Goal: Complete application form

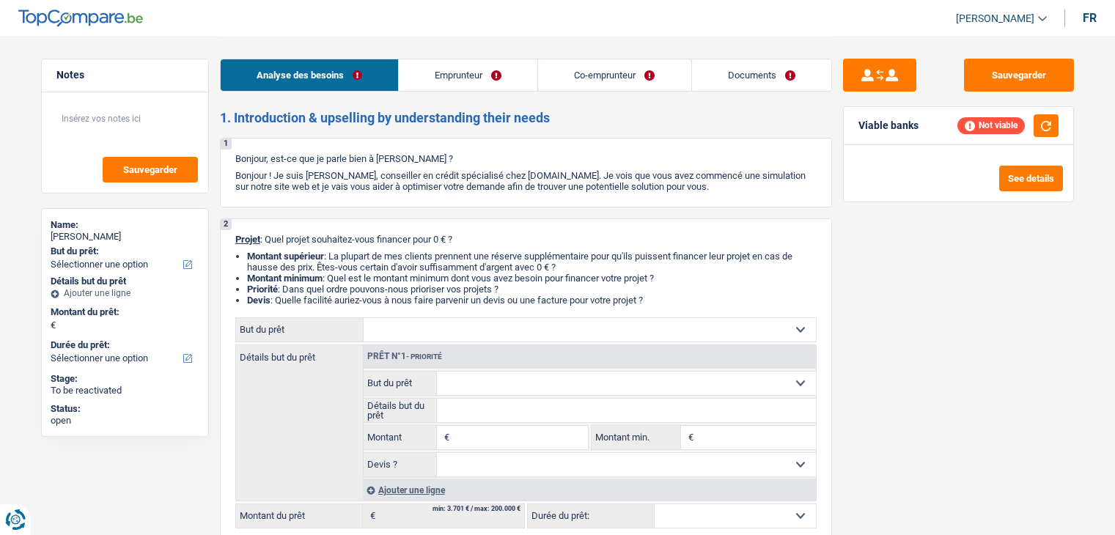
select select "publicEmployee"
select select "privateEmployee"
select select "netSalary"
select select "mealVouchers"
select select "netSalary"
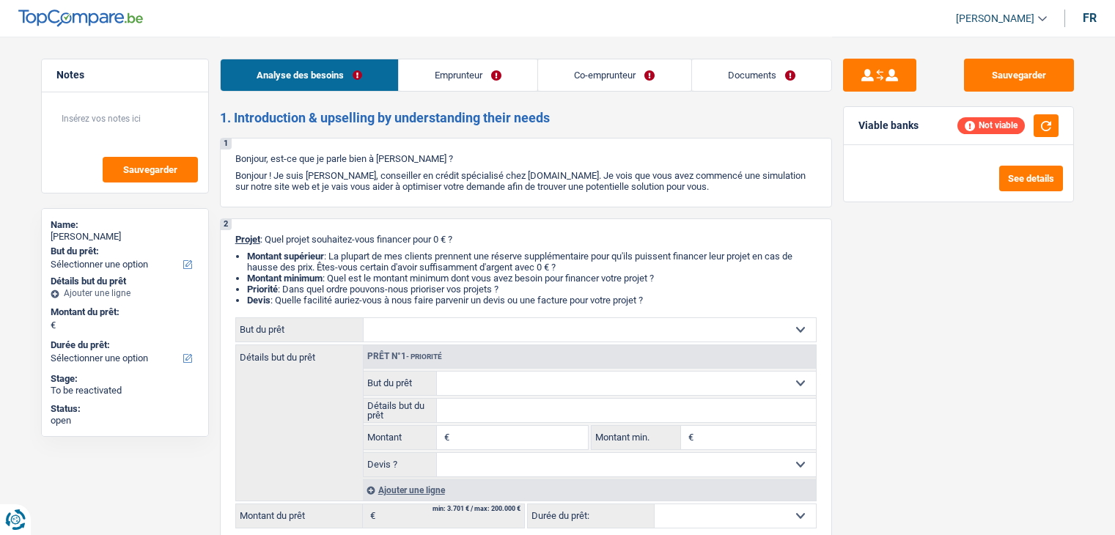
select select "mealVouchers"
select select "ownerWithMortgage"
select select "mortgage"
select select "360"
select select "carLoan"
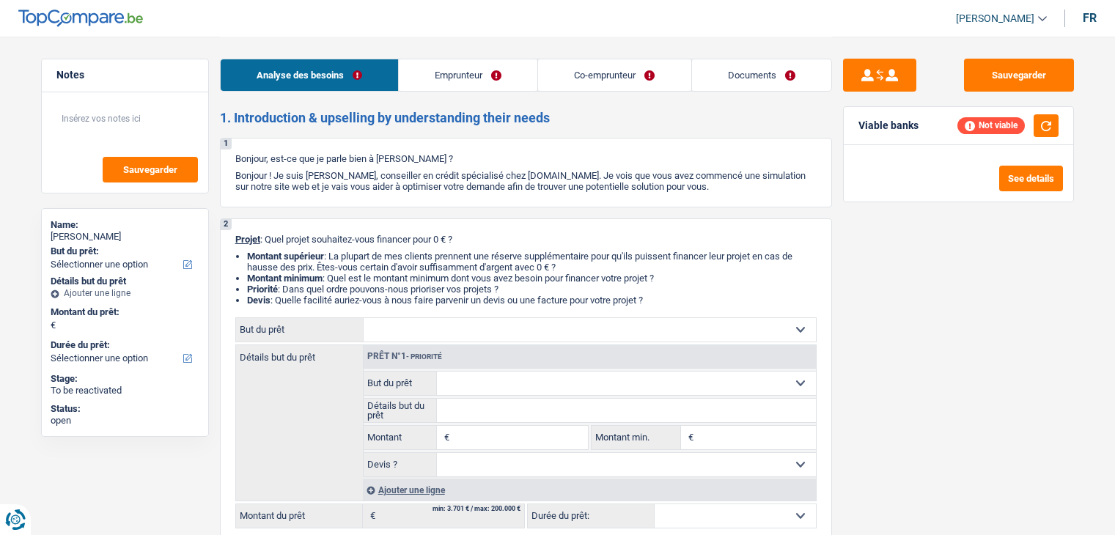
select select "72"
select select "personalLoan"
select select "hobbies"
select select "120"
select select "renovationLoan"
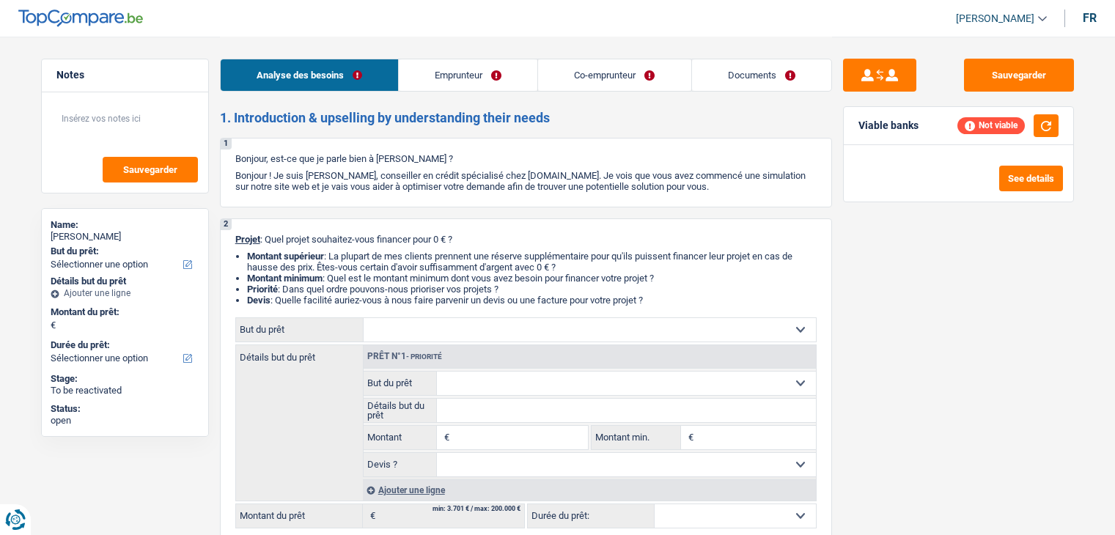
select select "84"
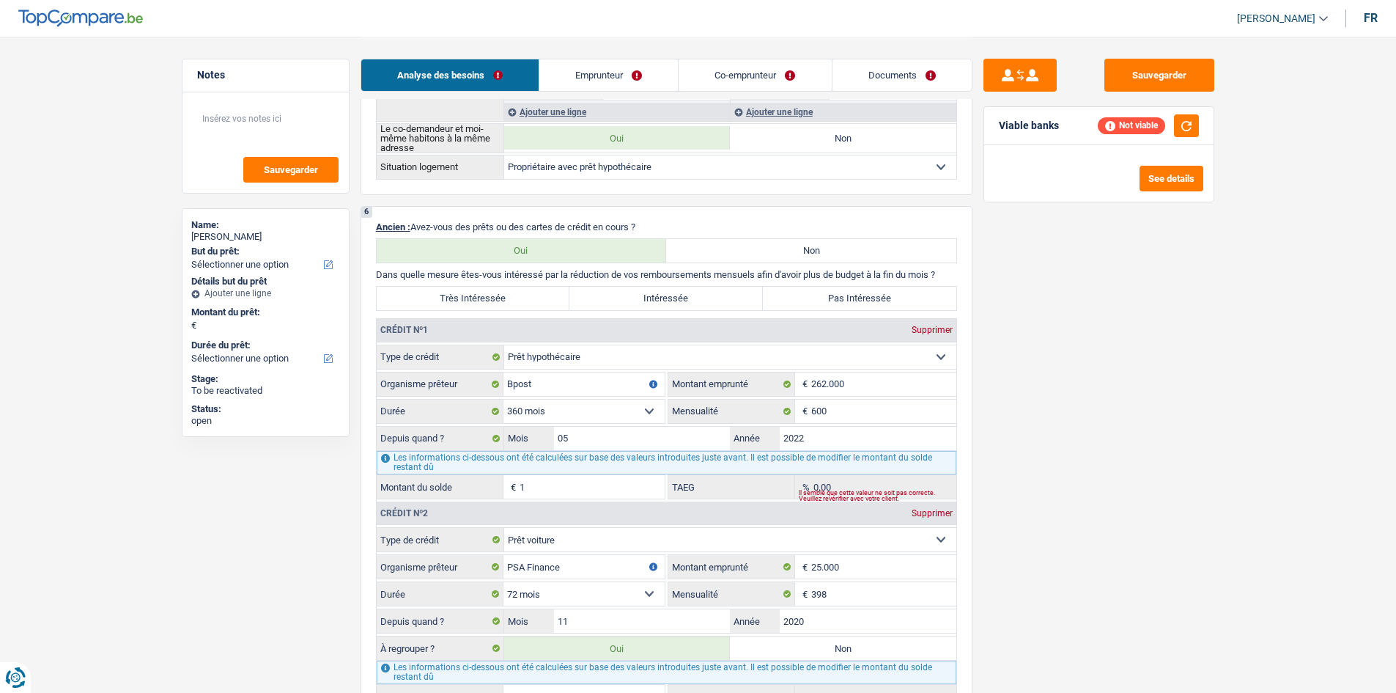
scroll to position [347, 0]
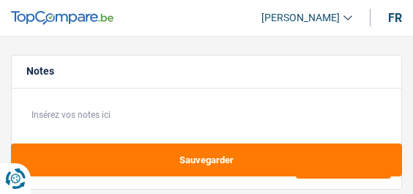
select select "worker"
select select "netSalary"
select select "rents"
select select "creditConsolidation"
select select "120"
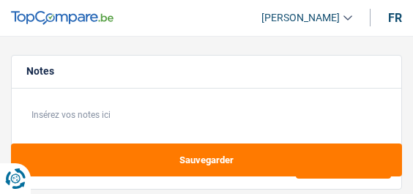
select select "personalLoan"
select select "other"
select select "48"
select select "cardOrCredit"
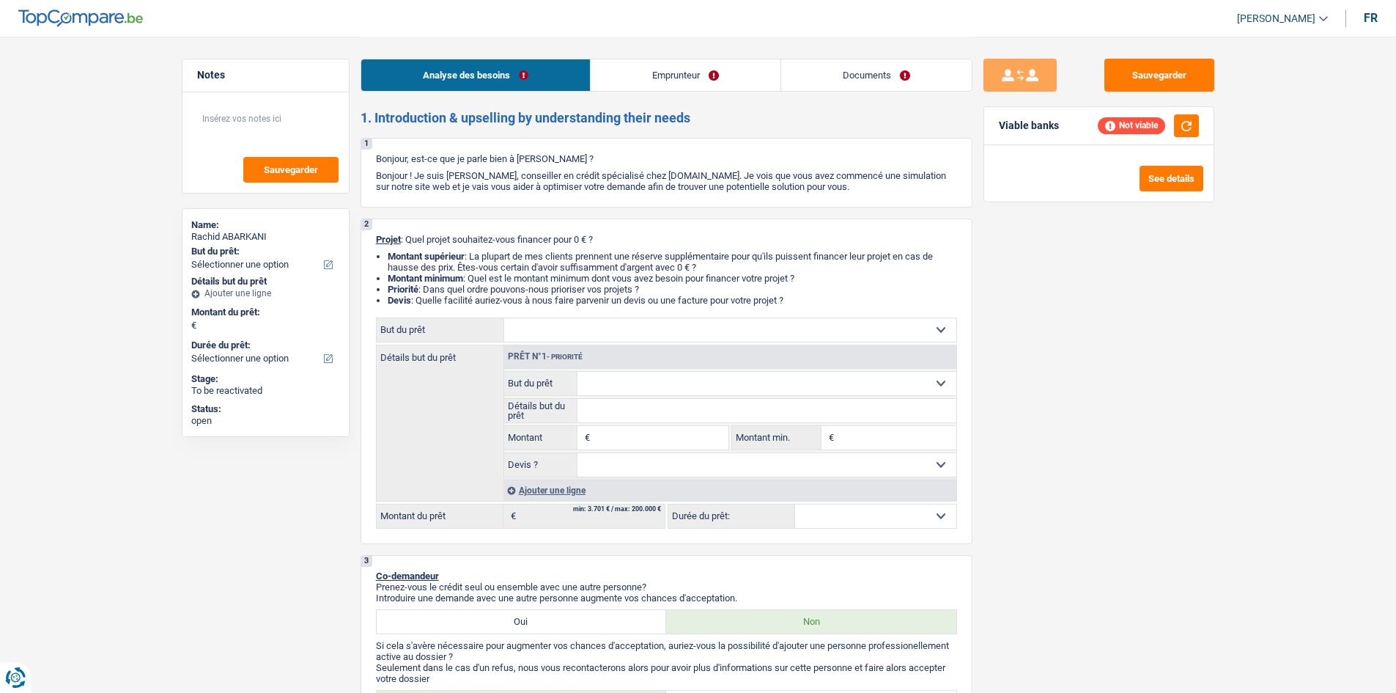
select select "worker"
select select "netSalary"
select select "mealVouchers"
select select "liveWithParents"
select select "personalLoan"
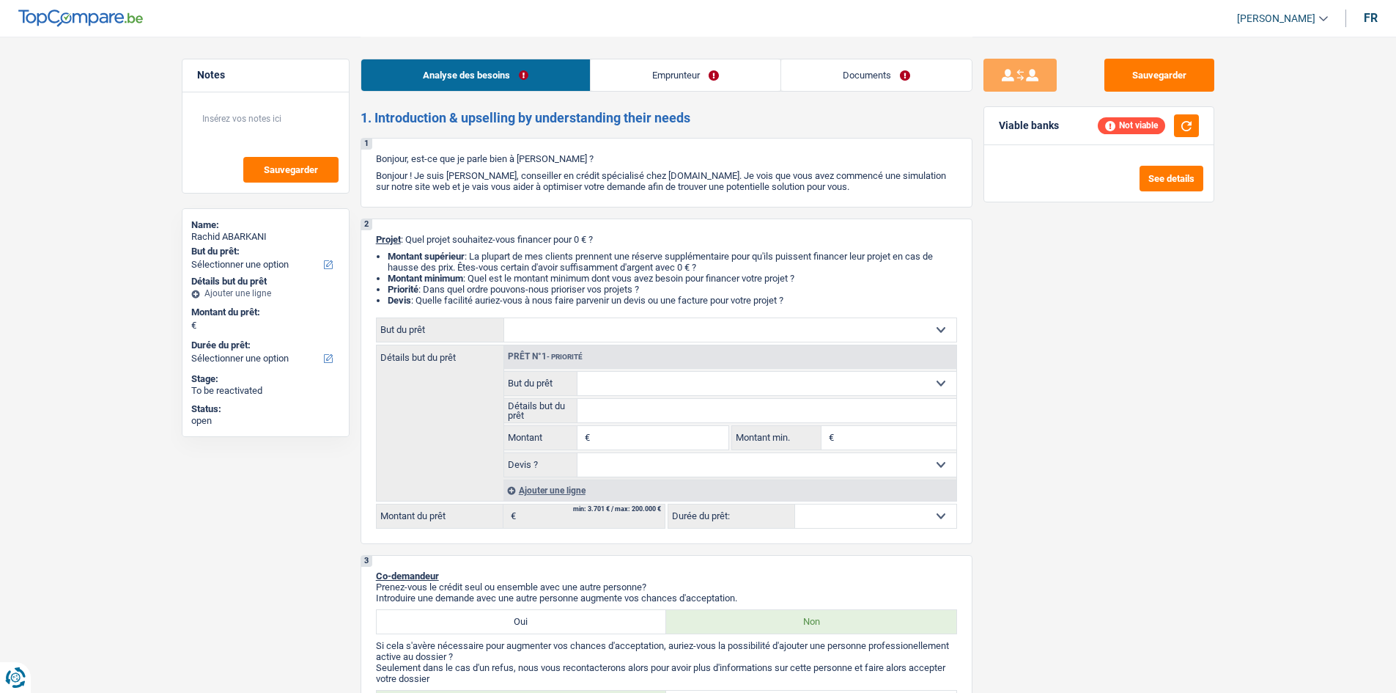
select select "loanRepayment"
select select "48"
select select "cardOrCredit"
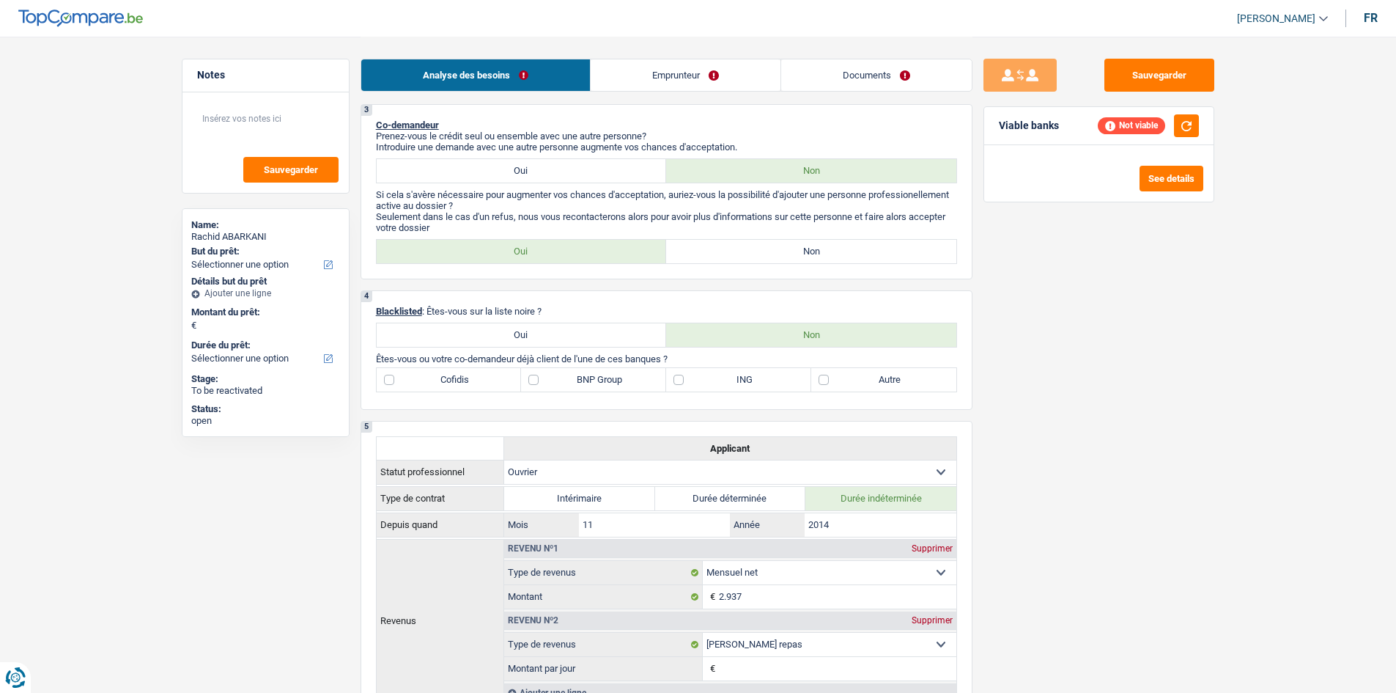
scroll to position [366, 0]
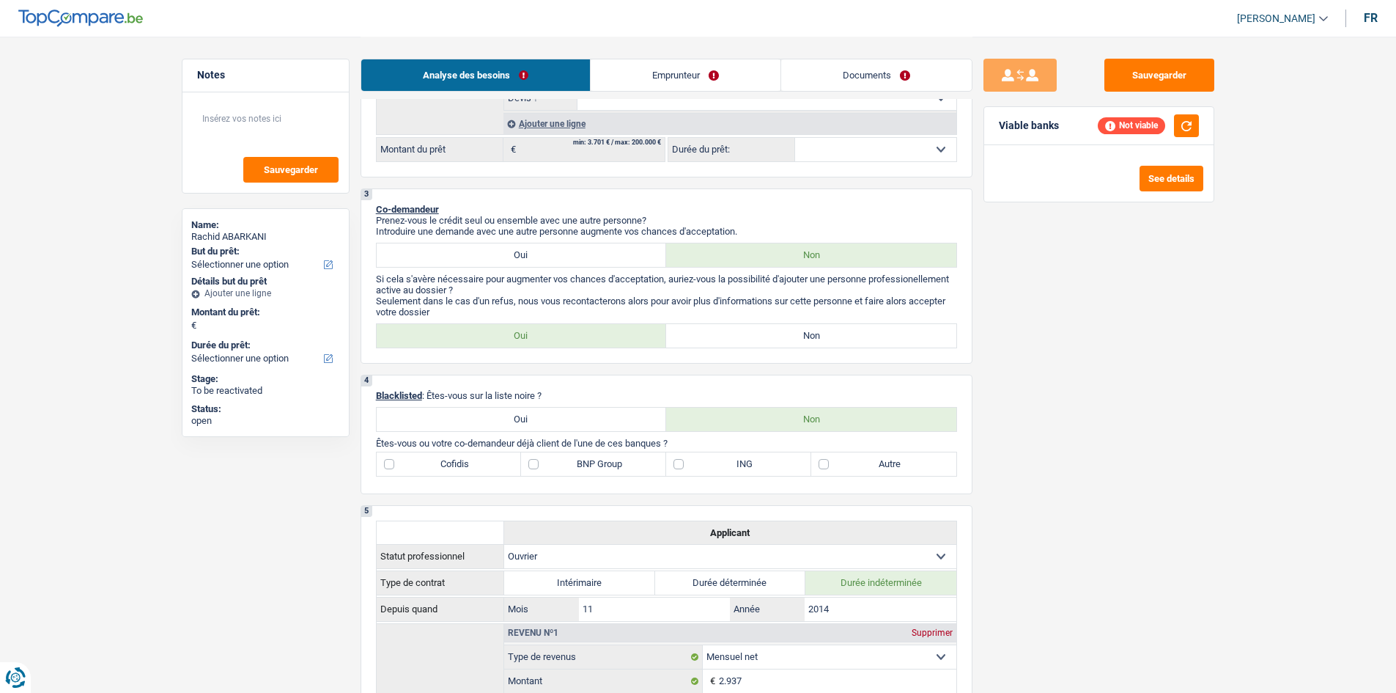
click at [495, 410] on label "Oui" at bounding box center [522, 418] width 290 height 23
click at [495, 410] on input "Oui" at bounding box center [522, 418] width 290 height 23
radio input "true"
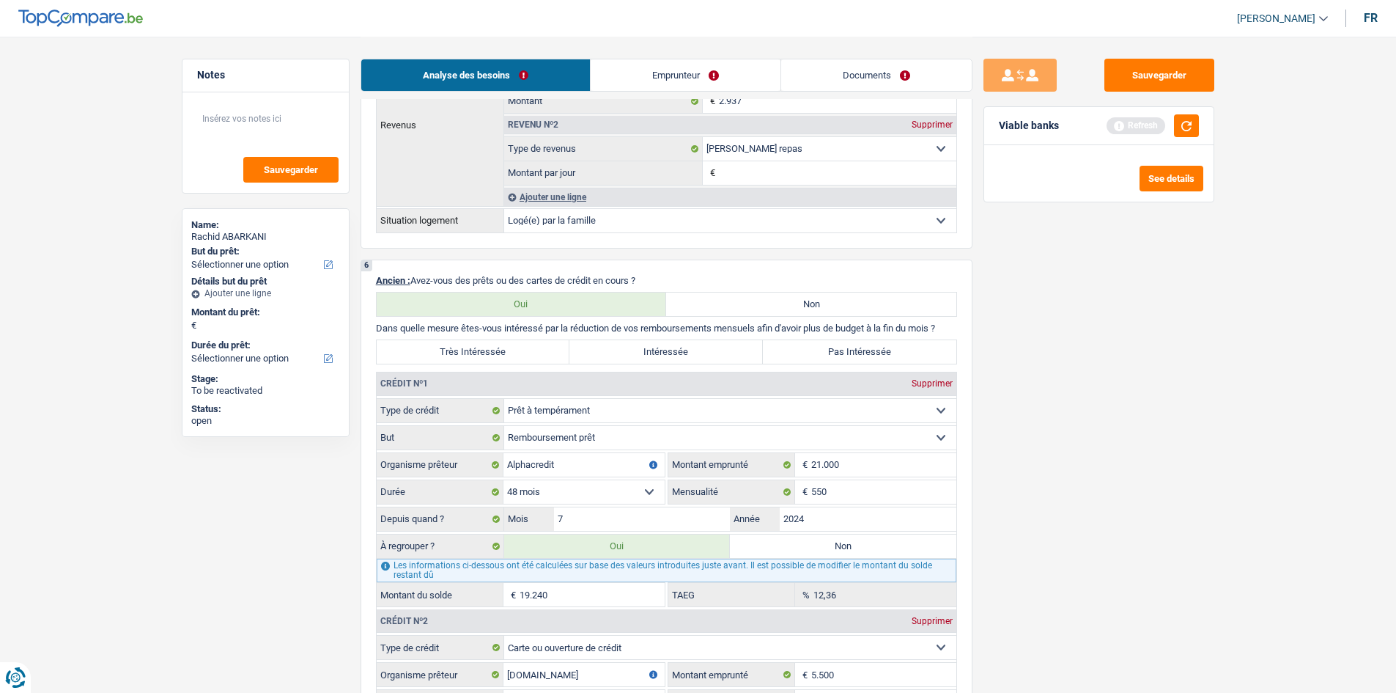
scroll to position [953, 0]
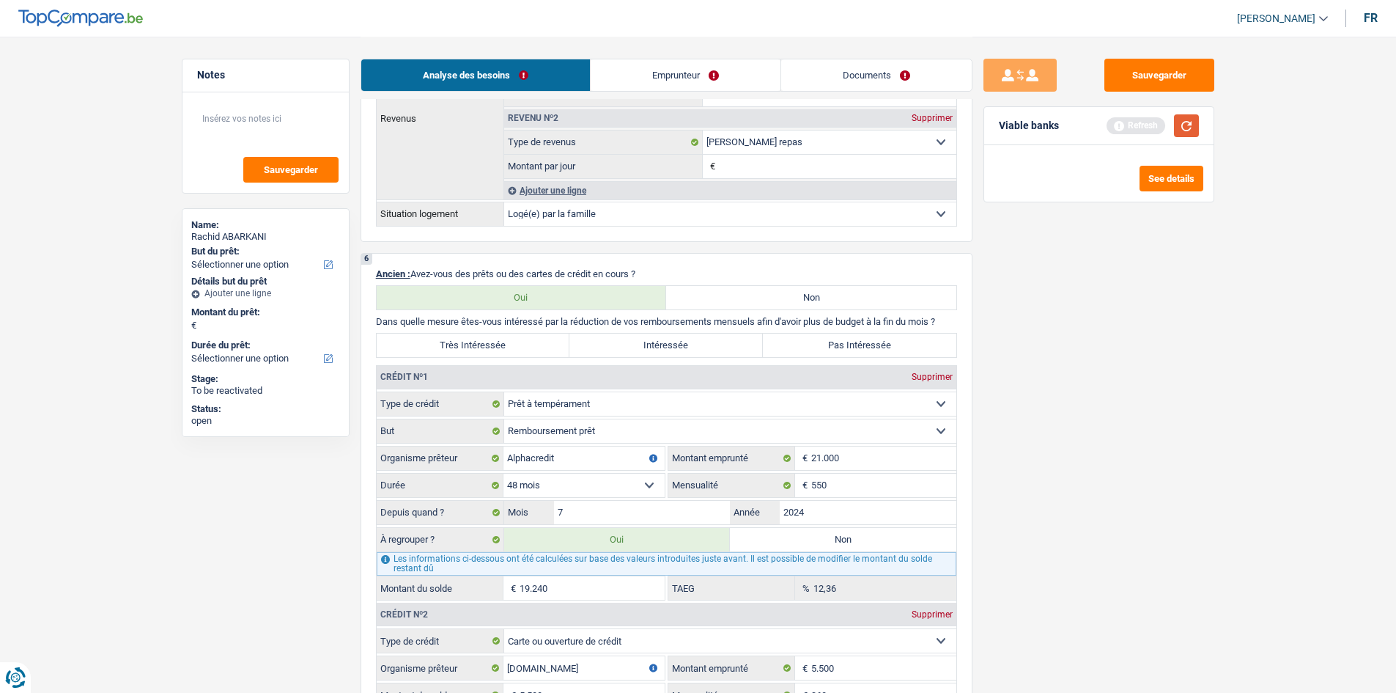
click at [1193, 130] on button "button" at bounding box center [1186, 125] width 25 height 23
click at [1134, 52] on div "Sauvegarder Viable banks Not viable See details" at bounding box center [1099, 476] width 254 height 2785
click at [1142, 84] on button "Sauvegarder" at bounding box center [1159, 75] width 110 height 33
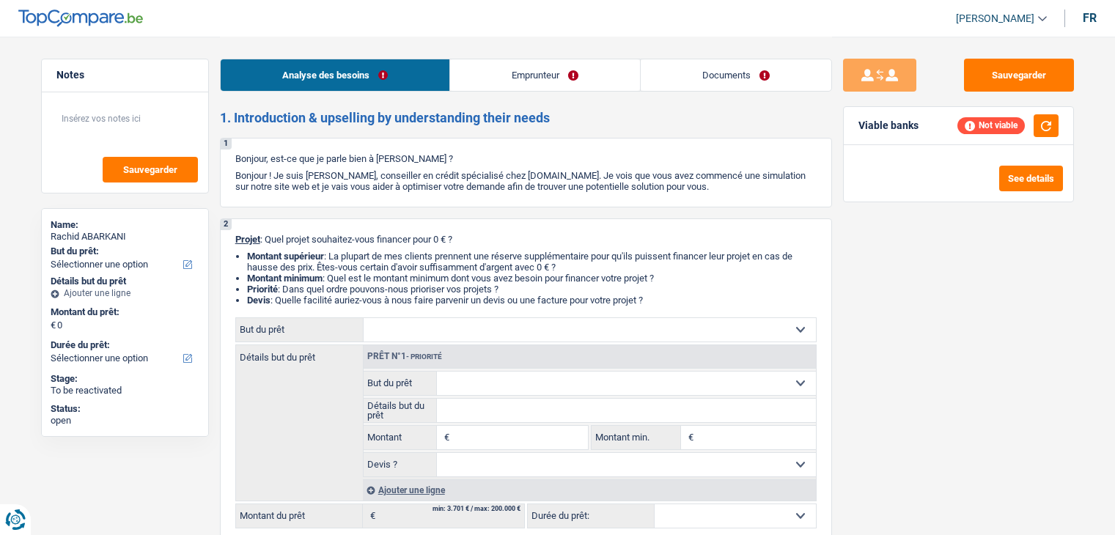
select select "worker"
select select "netSalary"
select select "mealVouchers"
select select "liveWithParents"
select select "personalLoan"
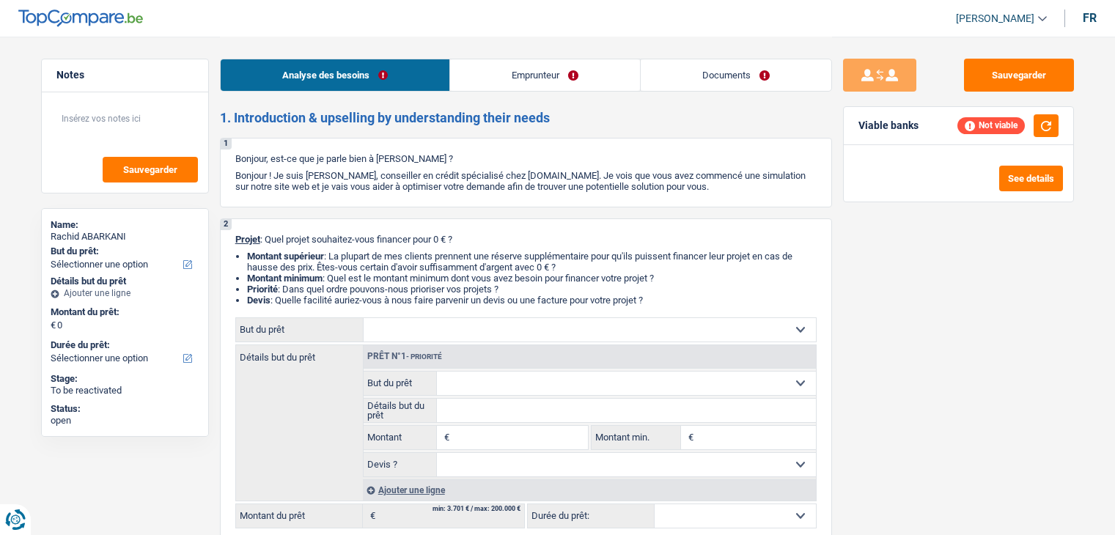
select select "loanRepayment"
select select "48"
select select "cardOrCredit"
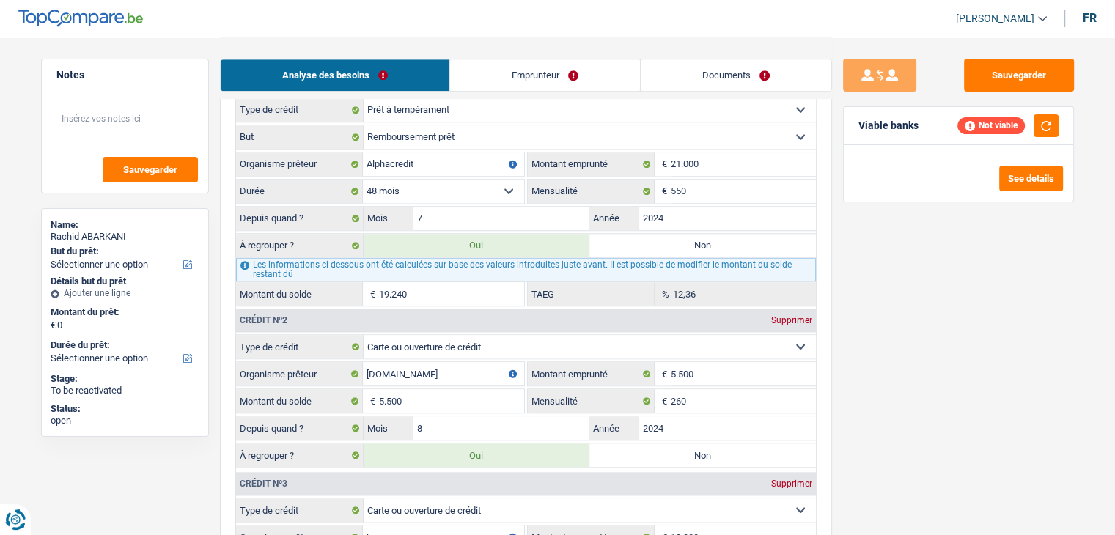
scroll to position [1539, 0]
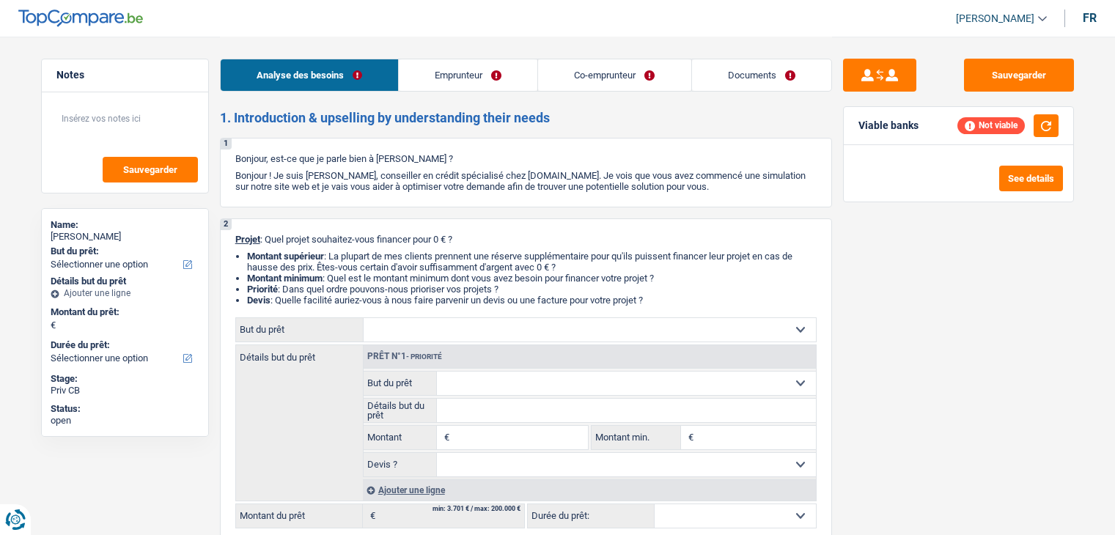
select select "invalid"
select select "netSalary"
select select "handicapAllowance"
select select "disabilityPension"
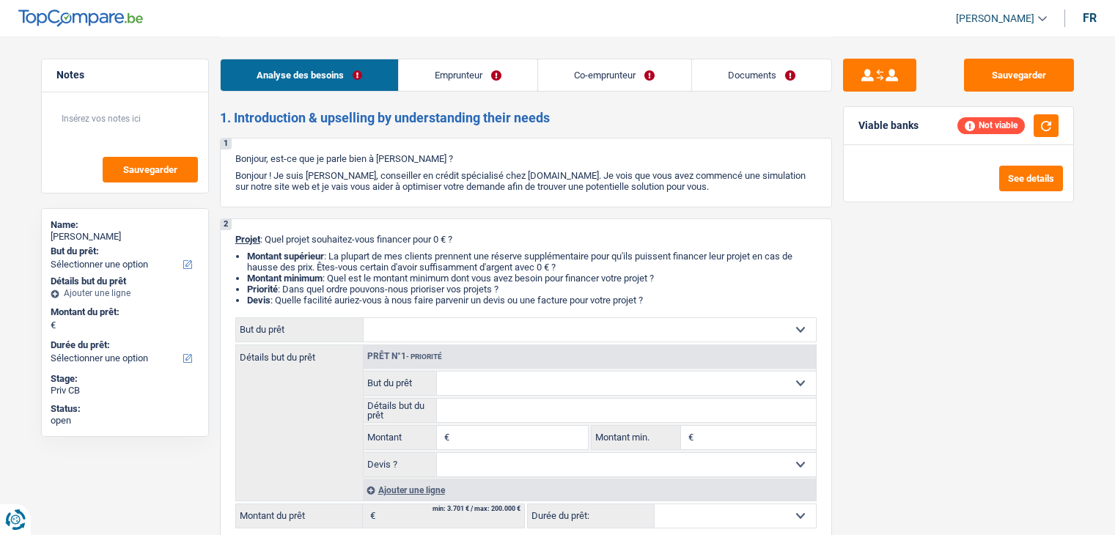
select select "mutualityIndemnity"
select select "familyAllowances"
select select "disabilityPension"
select select "rents"
select select "personalLoan"
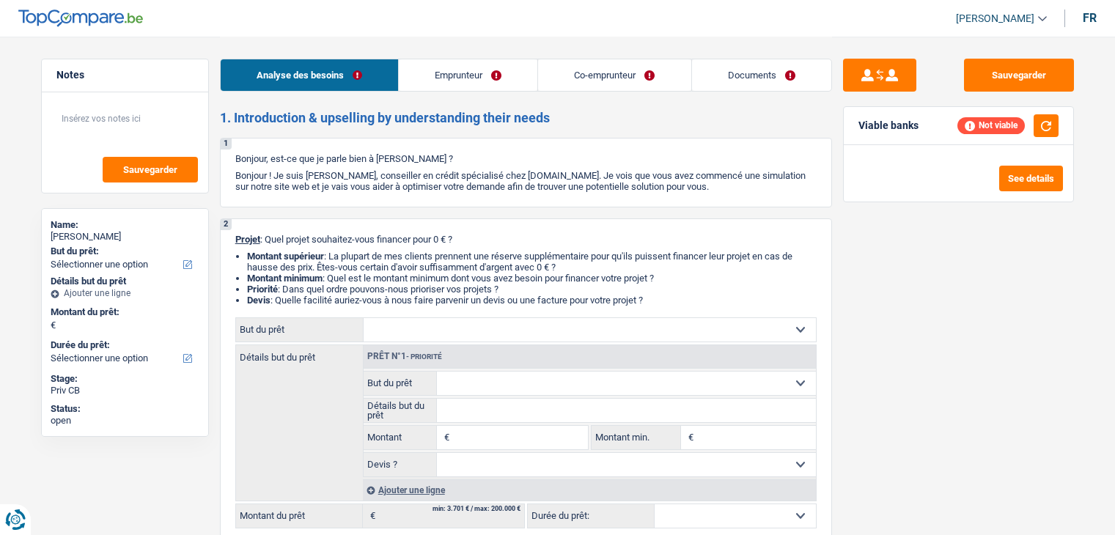
select select "medicalFees"
select select "120"
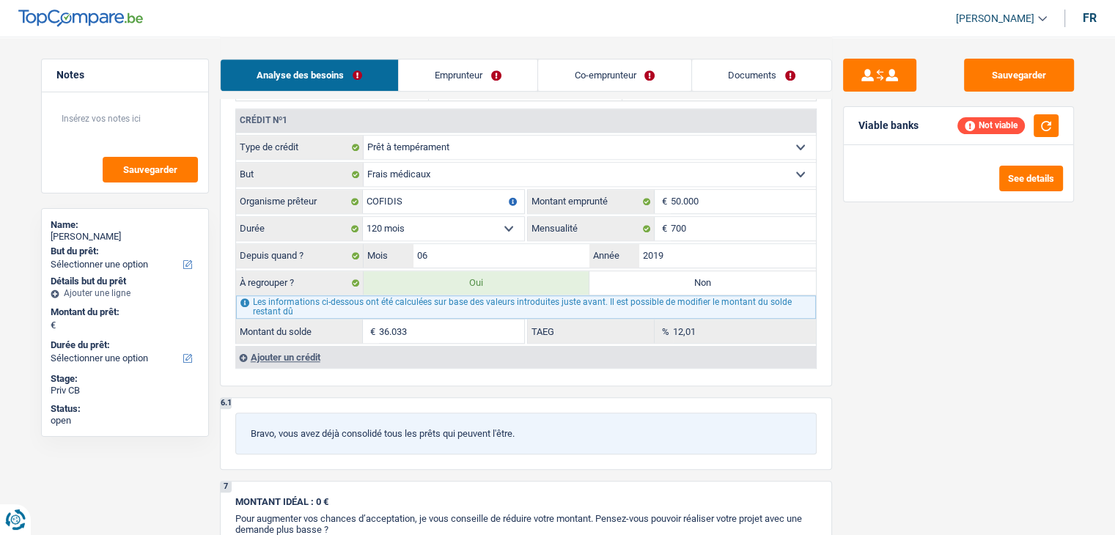
scroll to position [1173, 0]
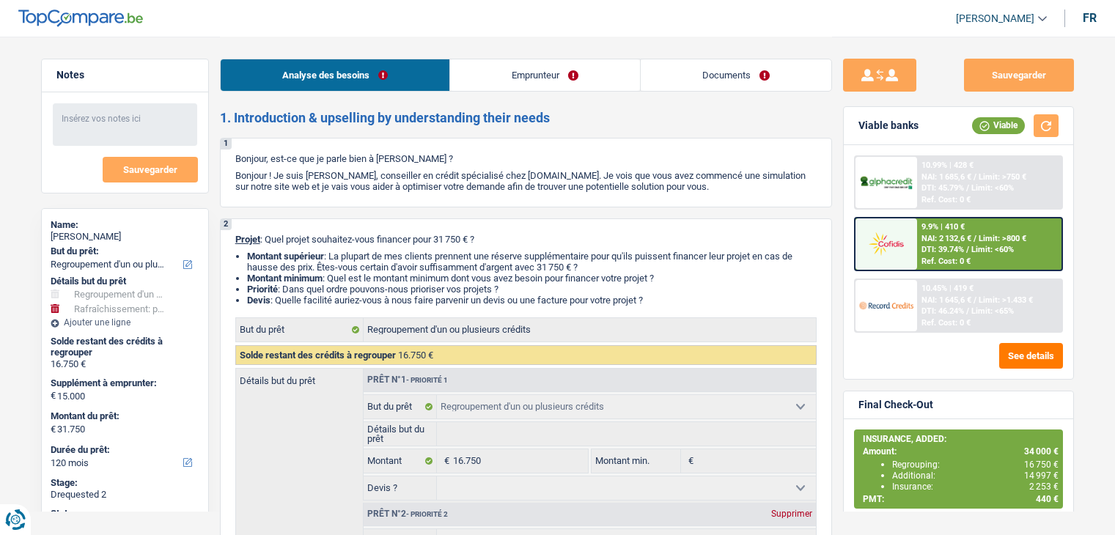
select select "refinancing"
select select "houseOrGarden"
select select "120"
select select "refinancing"
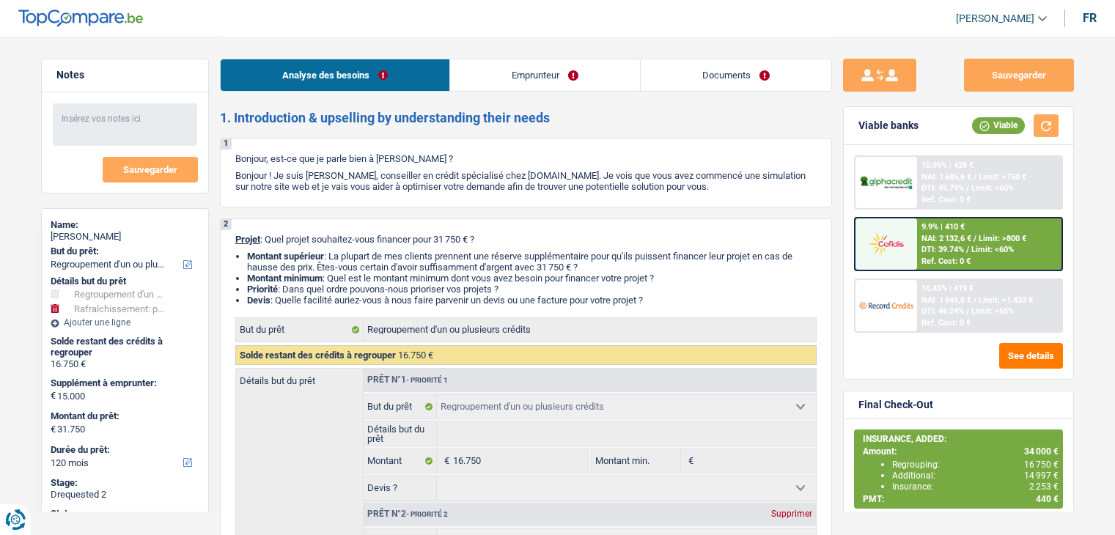
select select "refinancing"
select select "houseOrGarden"
select select "120"
select select "publicEmployee"
select select "familyAllowances"
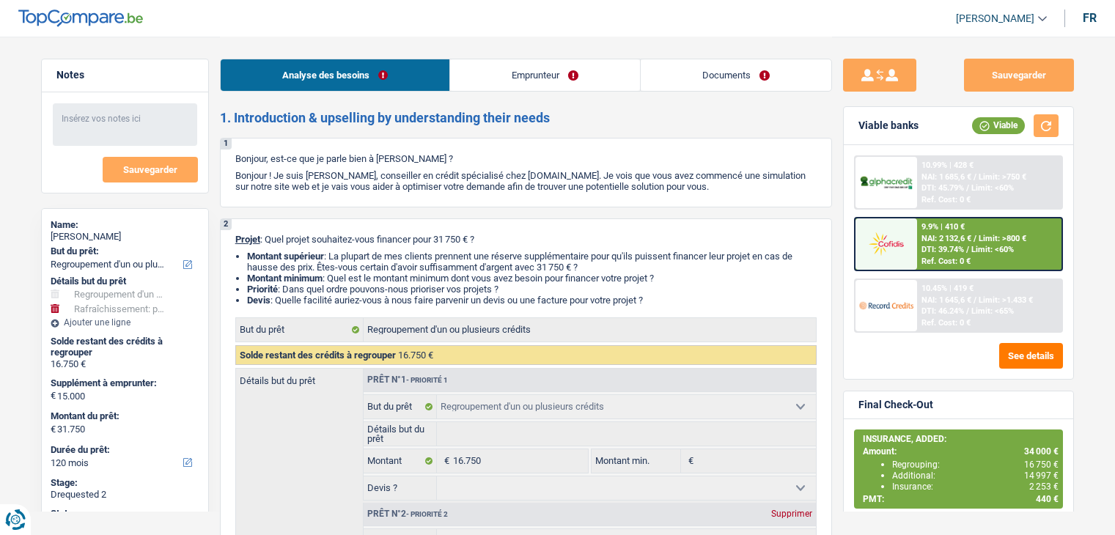
select select "netSalary"
select select "mealVouchers"
select select "ownerWithMortgage"
select select "mortgage"
select select "300"
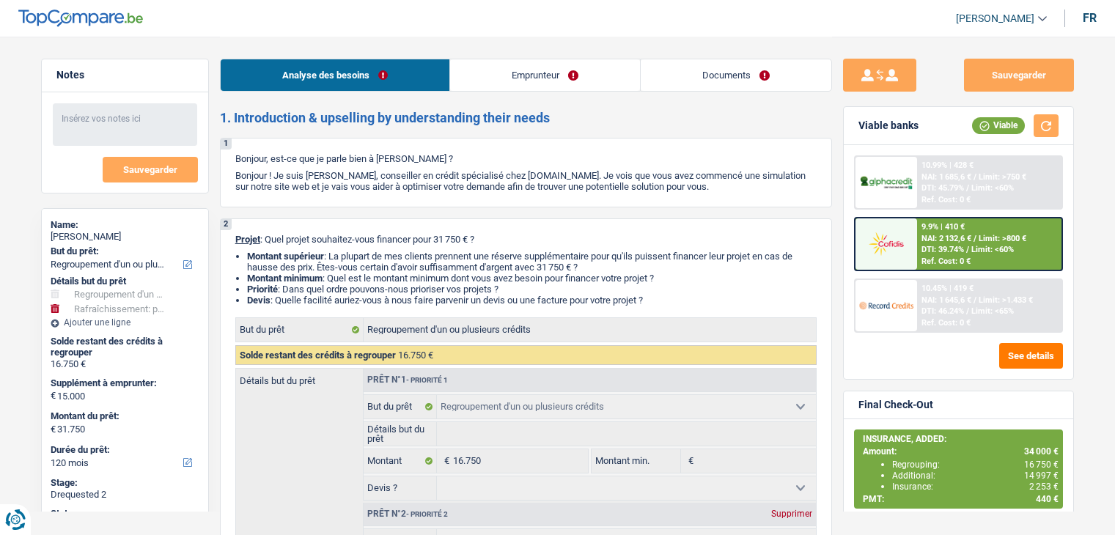
select select "cardOrCredit"
select select "personalLoan"
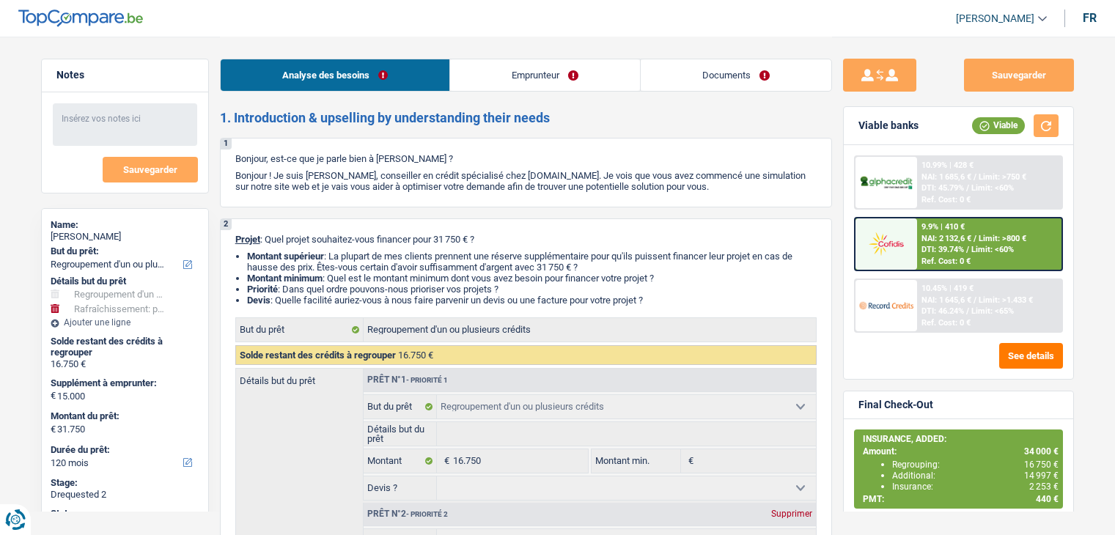
select select "smallWorks"
select select "36"
select select "refinancing"
select select "houseOrGarden"
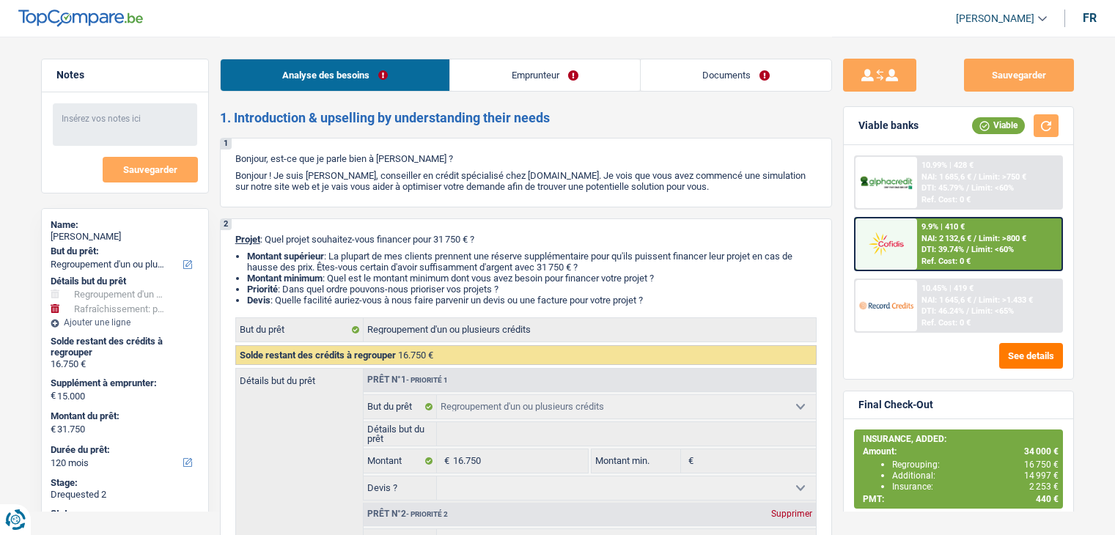
select select "120"
select select "publicEmployee"
select select "familyAllowances"
select select "netSalary"
select select "mealVouchers"
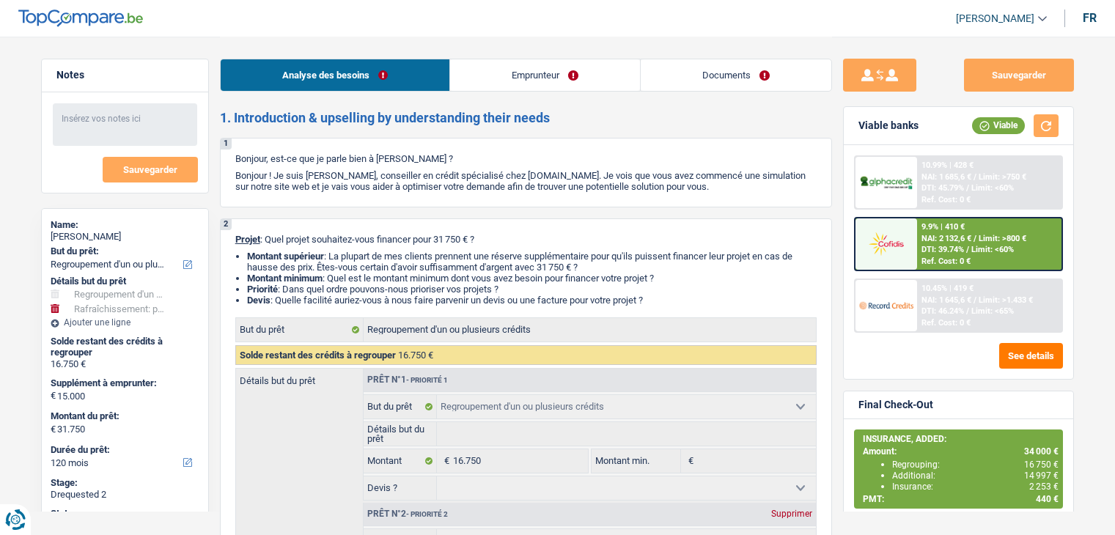
select select "BE"
select select "stateUniversityEu"
click at [822, 56] on div "Analyse des besoins Emprunteur Documents" at bounding box center [526, 68] width 612 height 62
click at [802, 65] on link "Documents" at bounding box center [735, 75] width 191 height 32
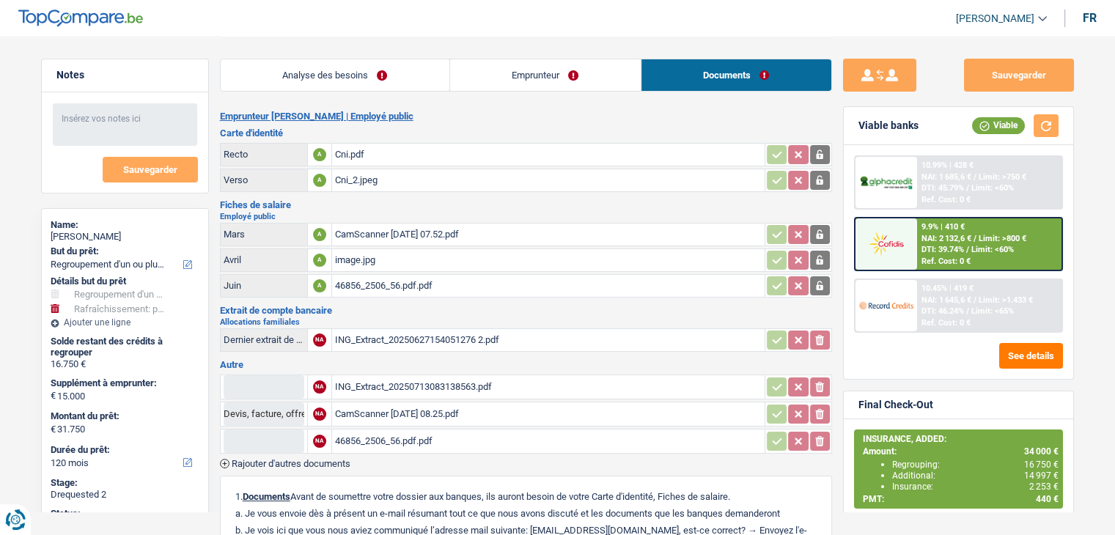
drag, startPoint x: 580, startPoint y: 77, endPoint x: 595, endPoint y: 78, distance: 14.7
click at [582, 77] on link "Emprunteur" at bounding box center [545, 75] width 191 height 32
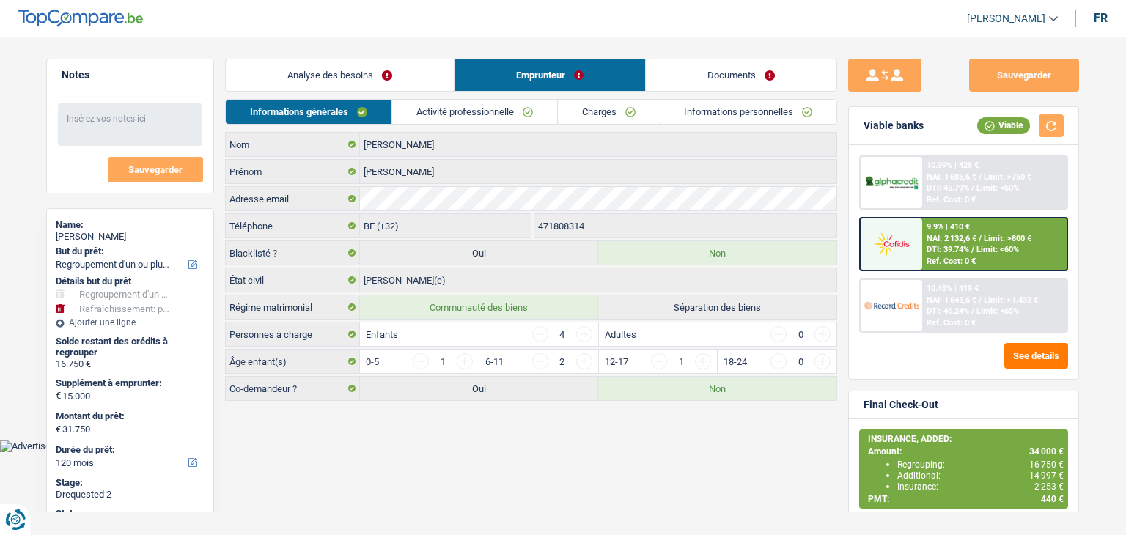
click at [756, 113] on link "Informations personnelles" at bounding box center [748, 112] width 177 height 24
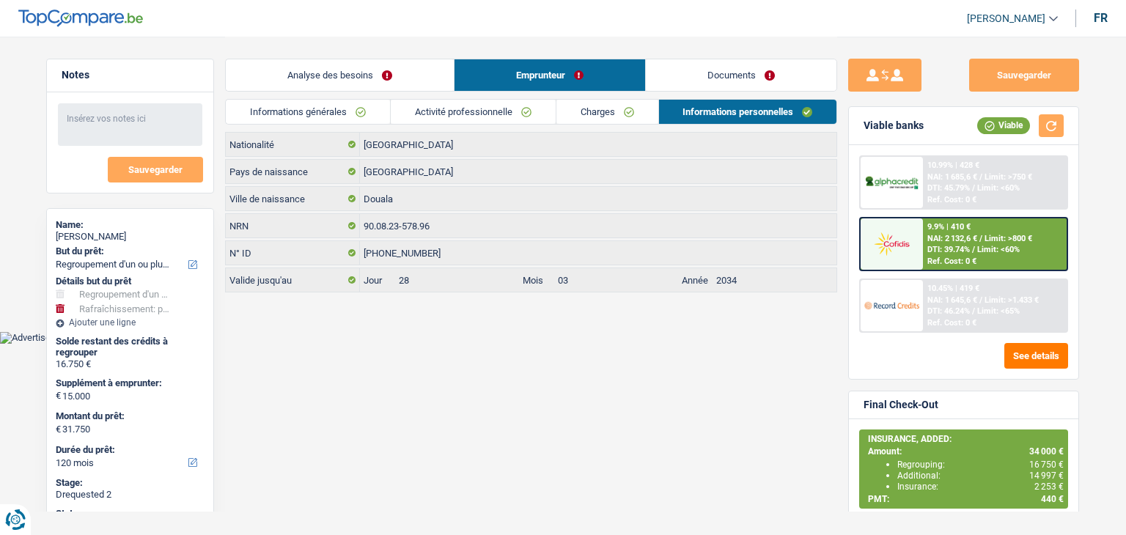
drag, startPoint x: 588, startPoint y: 103, endPoint x: 610, endPoint y: 100, distance: 22.9
click at [589, 100] on link "Charges" at bounding box center [607, 112] width 102 height 24
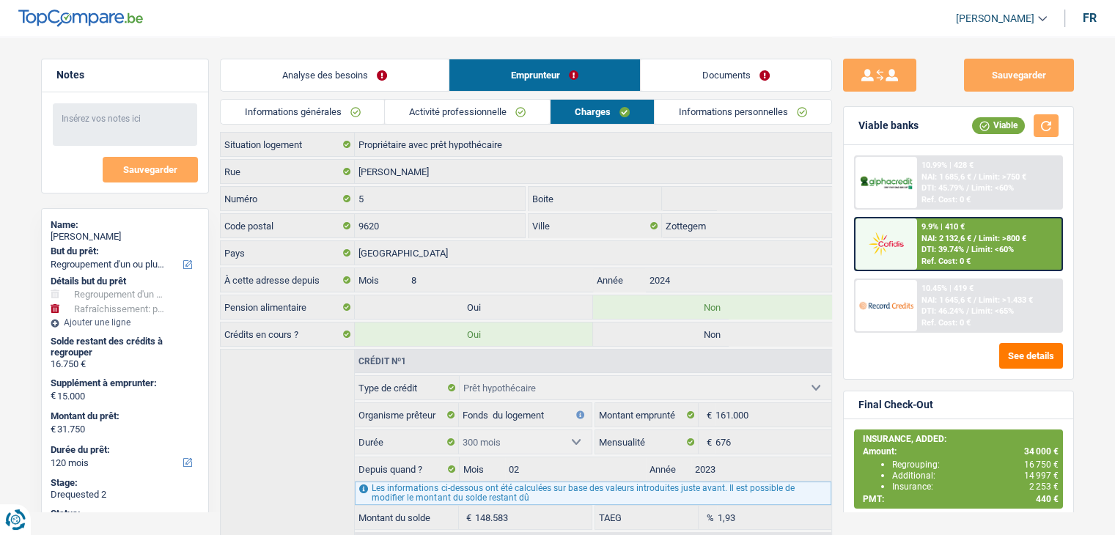
click at [460, 119] on link "Activité professionnelle" at bounding box center [467, 112] width 165 height 24
